Goal: Information Seeking & Learning: Learn about a topic

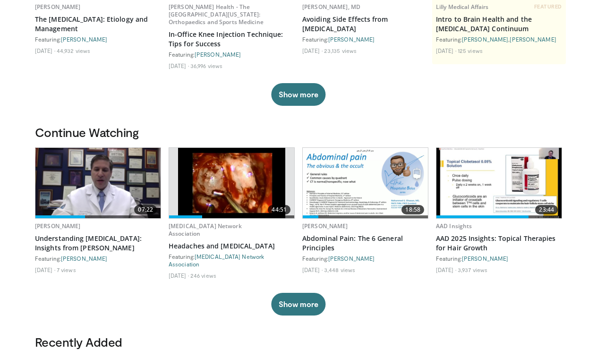
scroll to position [169, 0]
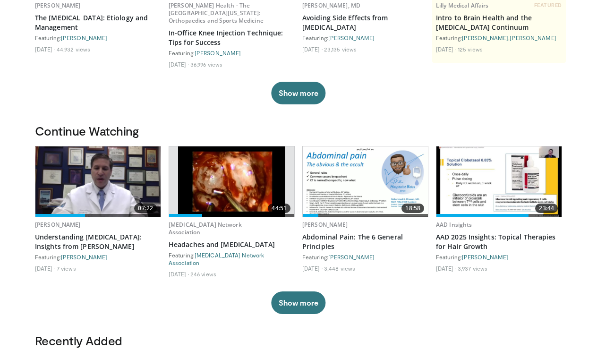
click at [228, 171] on img at bounding box center [231, 181] width 107 height 70
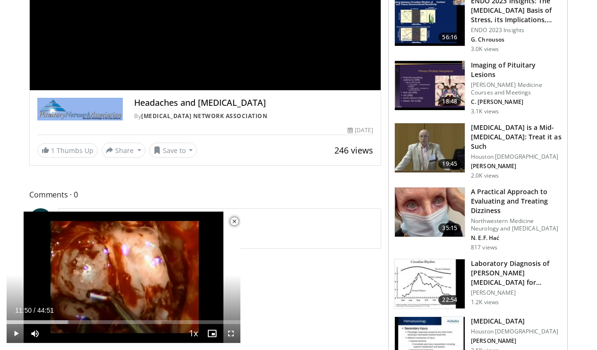
scroll to position [181, 0]
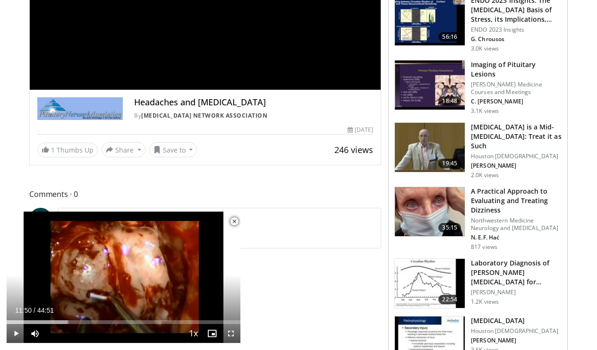
click at [441, 84] on img at bounding box center [430, 84] width 70 height 49
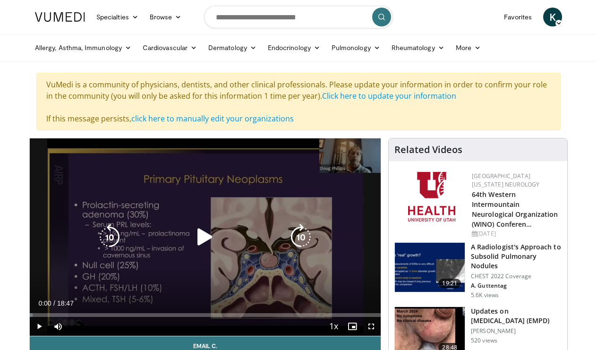
click at [201, 238] on icon "Video Player" at bounding box center [205, 237] width 26 height 26
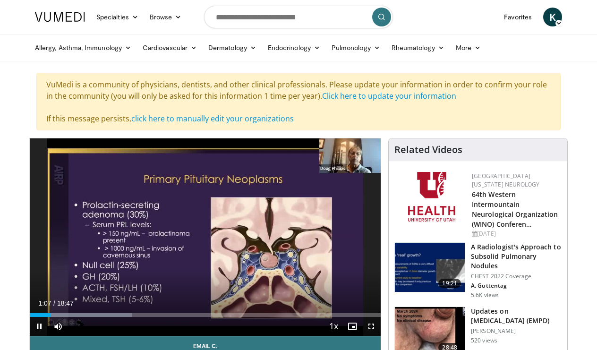
click at [371, 323] on span "Video Player" at bounding box center [371, 326] width 19 height 19
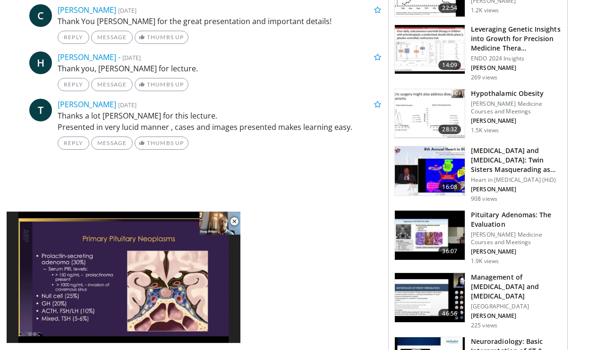
scroll to position [543, 0]
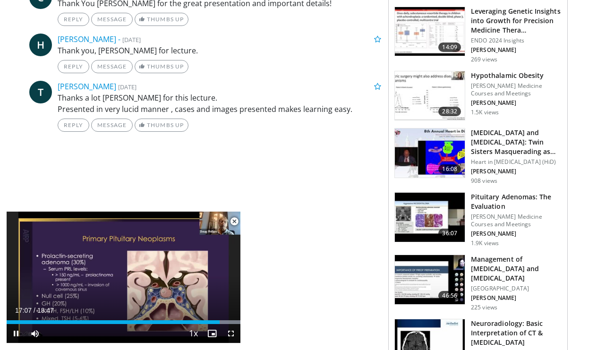
click at [233, 221] on span "Video Player" at bounding box center [234, 221] width 19 height 19
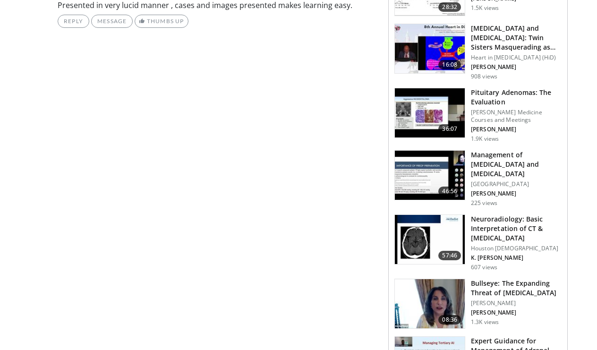
scroll to position [654, 0]
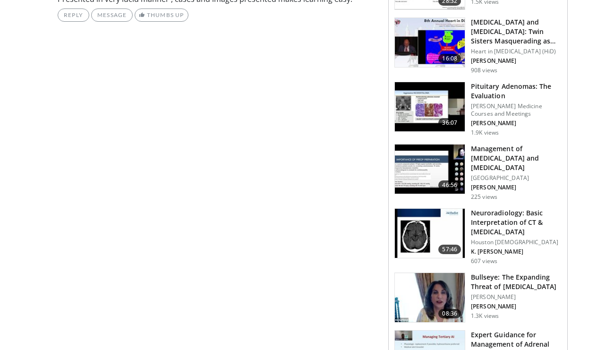
click at [490, 83] on h3 "Pituitary Adenomas: The Evaluation" at bounding box center [516, 91] width 91 height 19
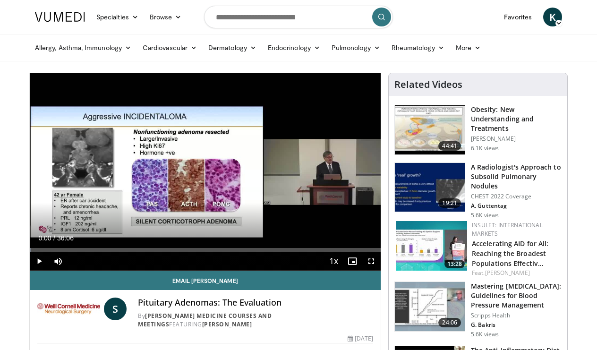
click at [39, 259] on span "Video Player" at bounding box center [39, 261] width 19 height 19
click at [374, 258] on span "Video Player" at bounding box center [371, 261] width 19 height 19
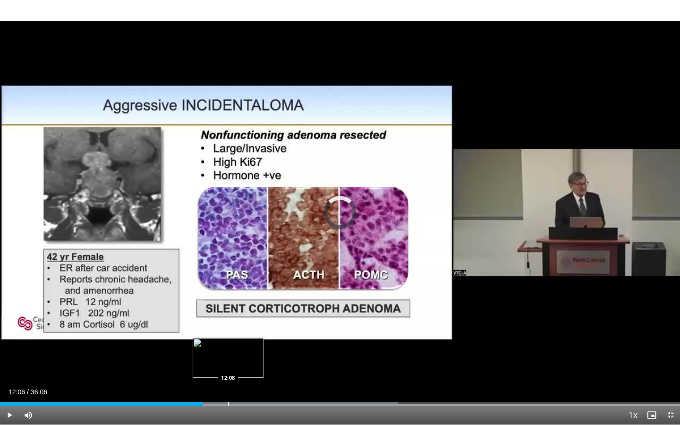
click at [228, 349] on div "Progress Bar" at bounding box center [228, 404] width 1 height 4
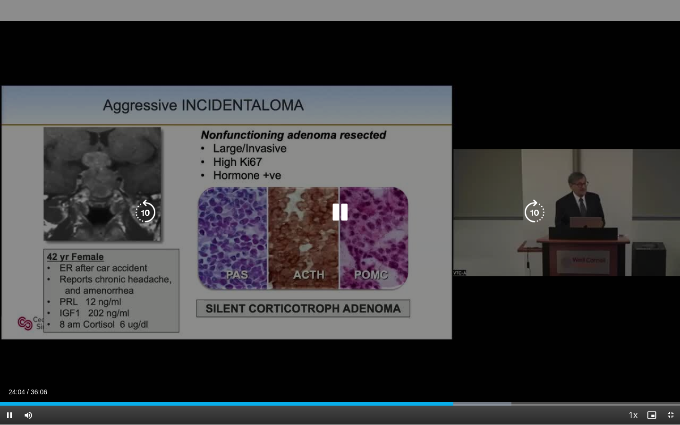
click at [20, 49] on div "70 seconds Tap to unmute" at bounding box center [340, 212] width 680 height 424
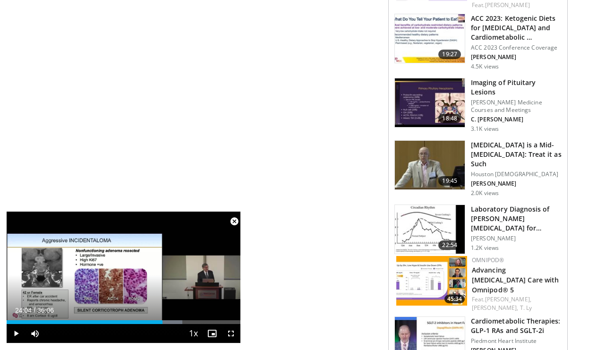
scroll to position [577, 0]
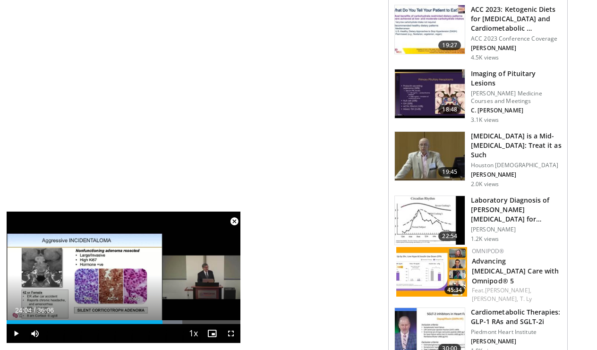
click at [234, 221] on span "Video Player" at bounding box center [234, 221] width 19 height 19
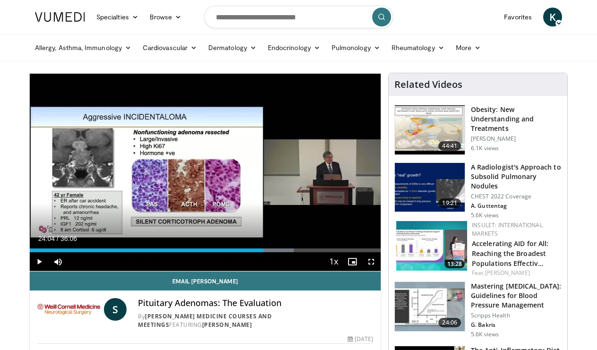
scroll to position [0, 0]
click at [268, 22] on input "Search topics, interventions" at bounding box center [298, 17] width 189 height 23
type input "**********"
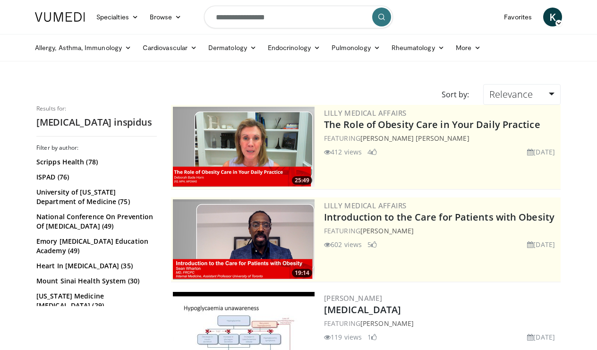
click at [305, 12] on input "**********" at bounding box center [298, 17] width 189 height 23
click at [362, 20] on icon "button" at bounding box center [361, 17] width 8 height 8
type input "*****"
